Goal: Transaction & Acquisition: Purchase product/service

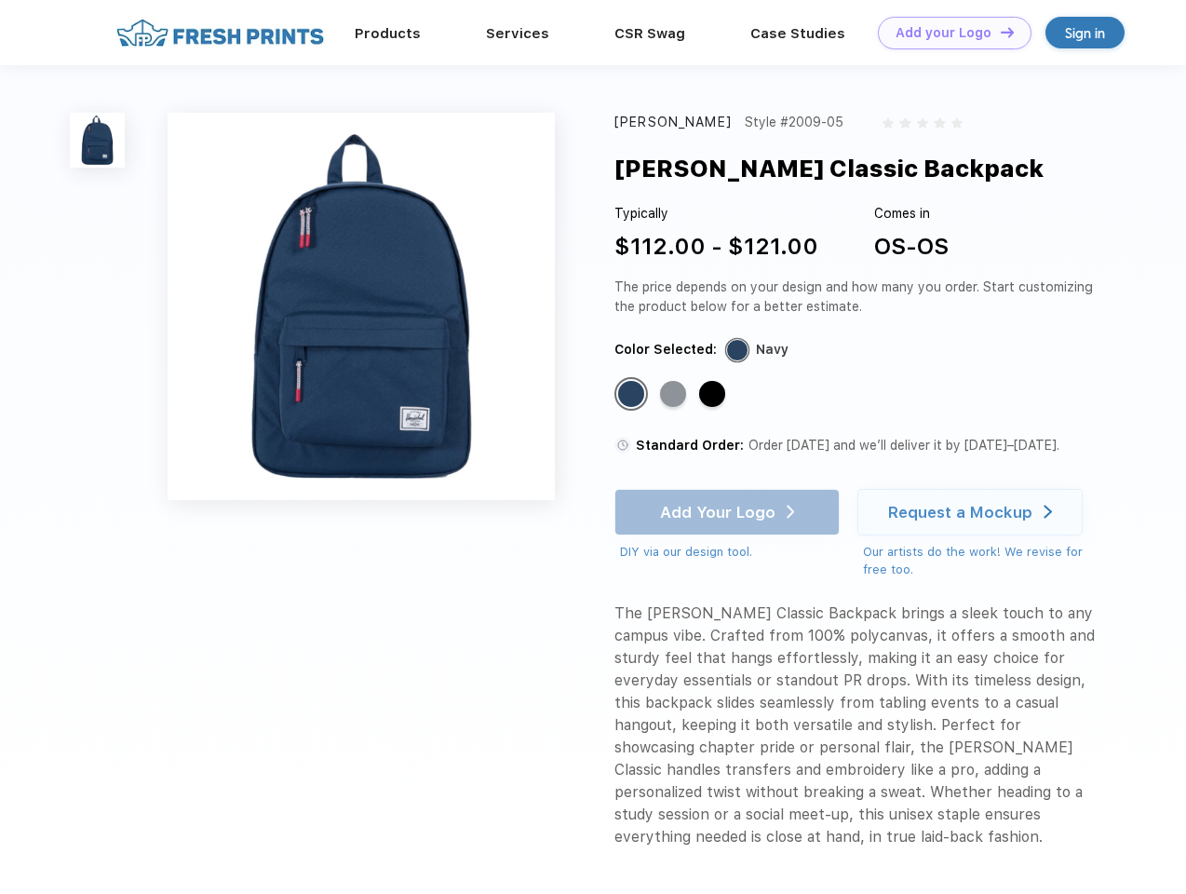
click at [948, 33] on link "Add your Logo Design Tool" at bounding box center [955, 33] width 154 height 33
click at [0, 0] on div "Design Tool" at bounding box center [0, 0] width 0 height 0
click at [999, 32] on link "Add your Logo Design Tool" at bounding box center [955, 33] width 154 height 33
click at [98, 140] on img at bounding box center [97, 140] width 55 height 55
click at [633, 395] on div "Standard Color" at bounding box center [631, 394] width 26 height 26
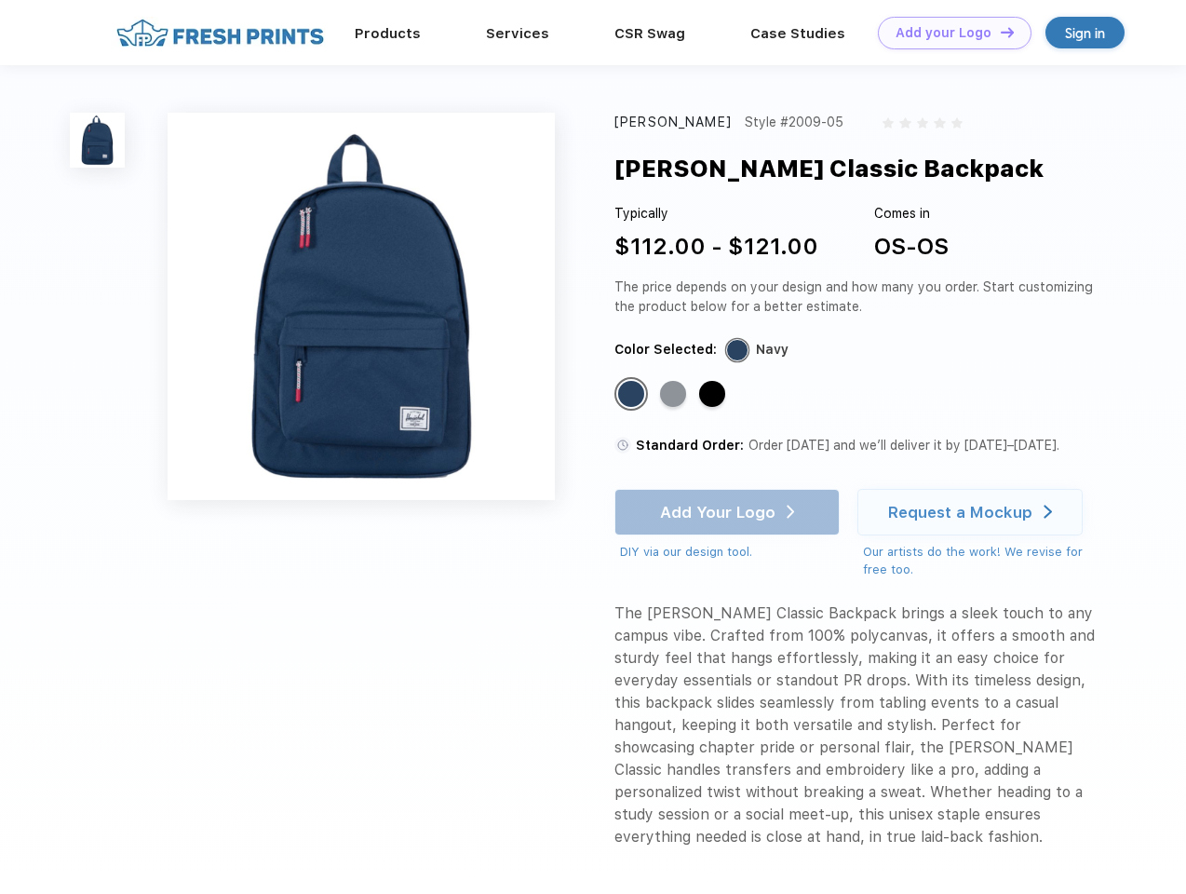
click at [675, 395] on div "Standard Color" at bounding box center [673, 394] width 26 height 26
click at [714, 395] on div "Standard Color" at bounding box center [712, 394] width 26 height 26
click at [729, 512] on div "Add Your Logo DIY via our design tool. Ah shoot! This product isn't up in our d…" at bounding box center [726, 525] width 225 height 73
click at [973, 512] on div "Request a Mockup" at bounding box center [960, 512] width 144 height 19
